Goal: Task Accomplishment & Management: Complete application form

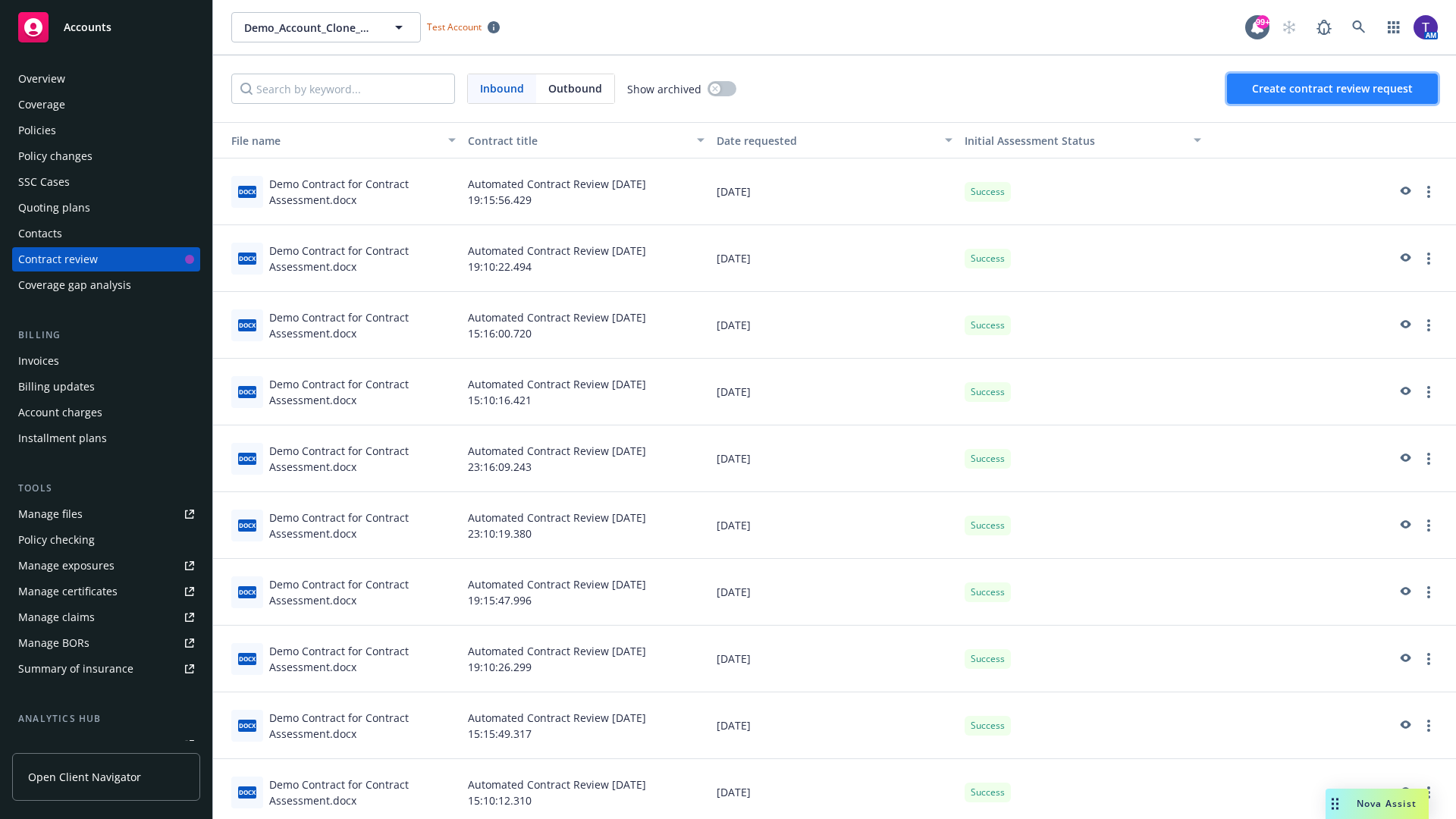
click at [1333, 89] on span "Create contract review request" at bounding box center [1332, 88] width 160 height 14
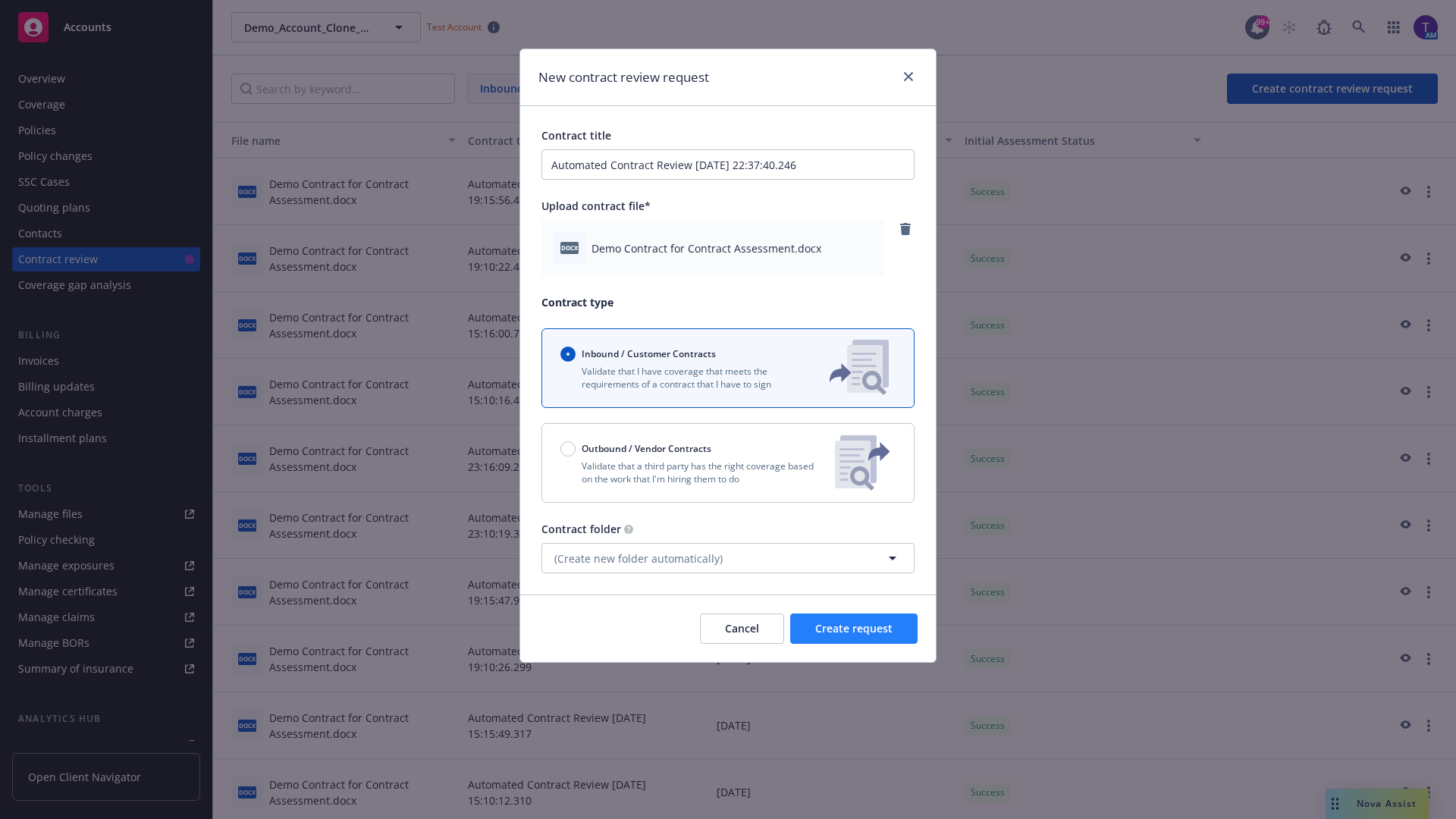
type input "Automated Contract Review [DATE] 22:37:40.246"
click at [854, 629] on span "Create request" at bounding box center [853, 628] width 77 height 14
